Goal: Task Accomplishment & Management: Manage account settings

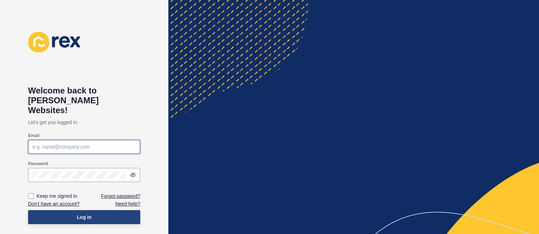
type input "[EMAIL_ADDRESS][DOMAIN_NAME]"
click at [62, 210] on button "Log in" at bounding box center [84, 217] width 112 height 14
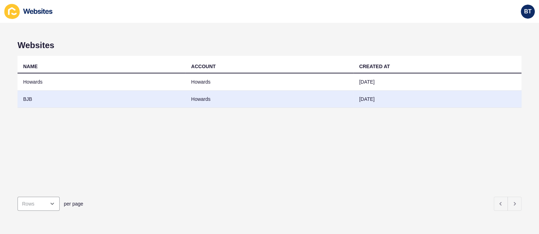
click at [115, 100] on td "BJB" at bounding box center [102, 99] width 168 height 17
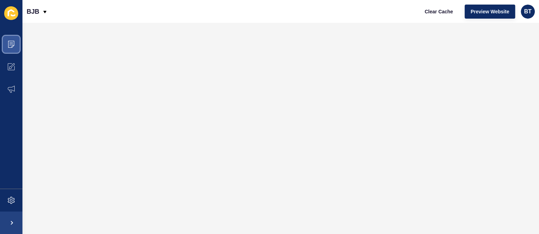
click at [9, 41] on icon at bounding box center [11, 44] width 7 height 7
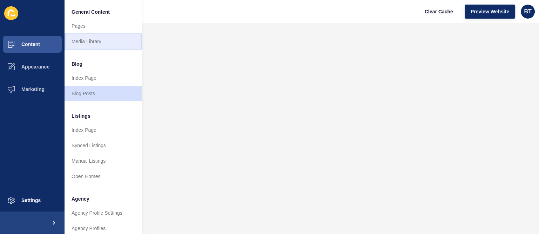
click at [101, 44] on link "Media Library" at bounding box center [103, 41] width 77 height 15
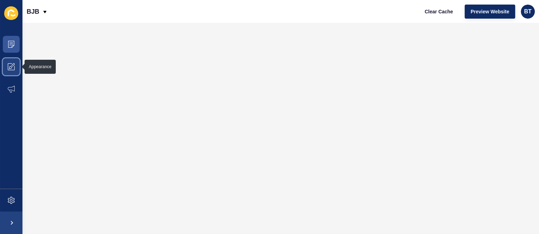
click at [8, 63] on span at bounding box center [11, 66] width 22 height 22
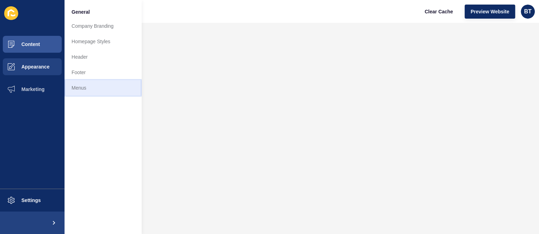
click at [94, 85] on link "Menus" at bounding box center [103, 87] width 77 height 15
